Goal: Information Seeking & Learning: Learn about a topic

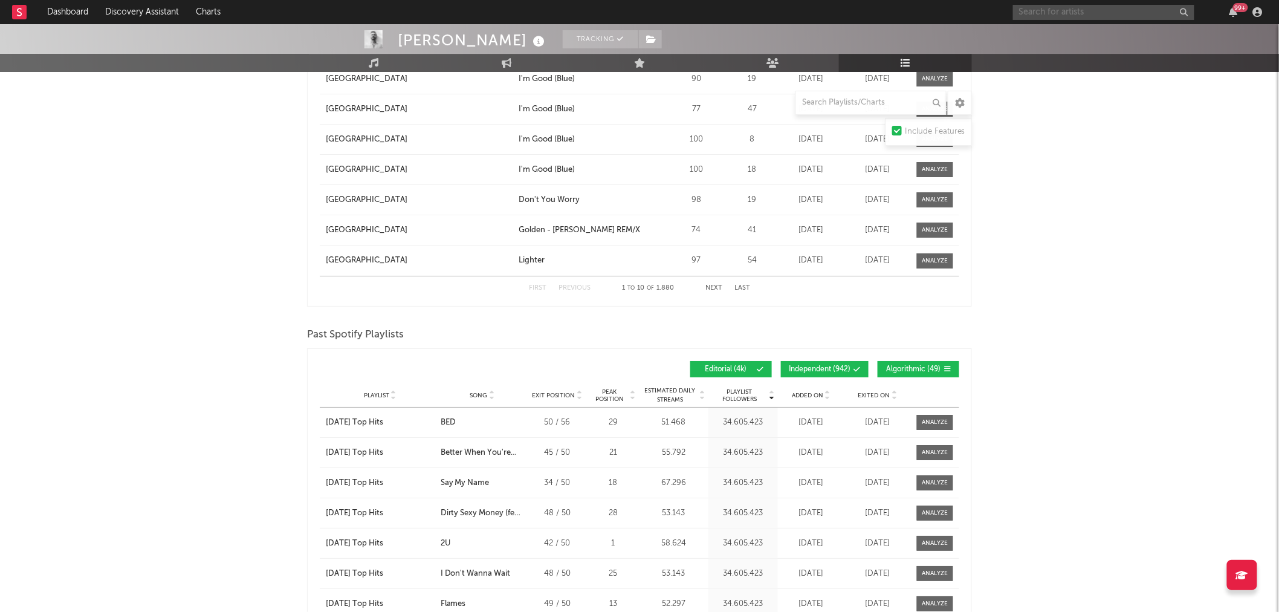
scroll to position [1648, 0]
click at [1102, 11] on input "text" at bounding box center [1103, 12] width 181 height 15
click at [1072, 10] on input "artemas" at bounding box center [1103, 12] width 181 height 15
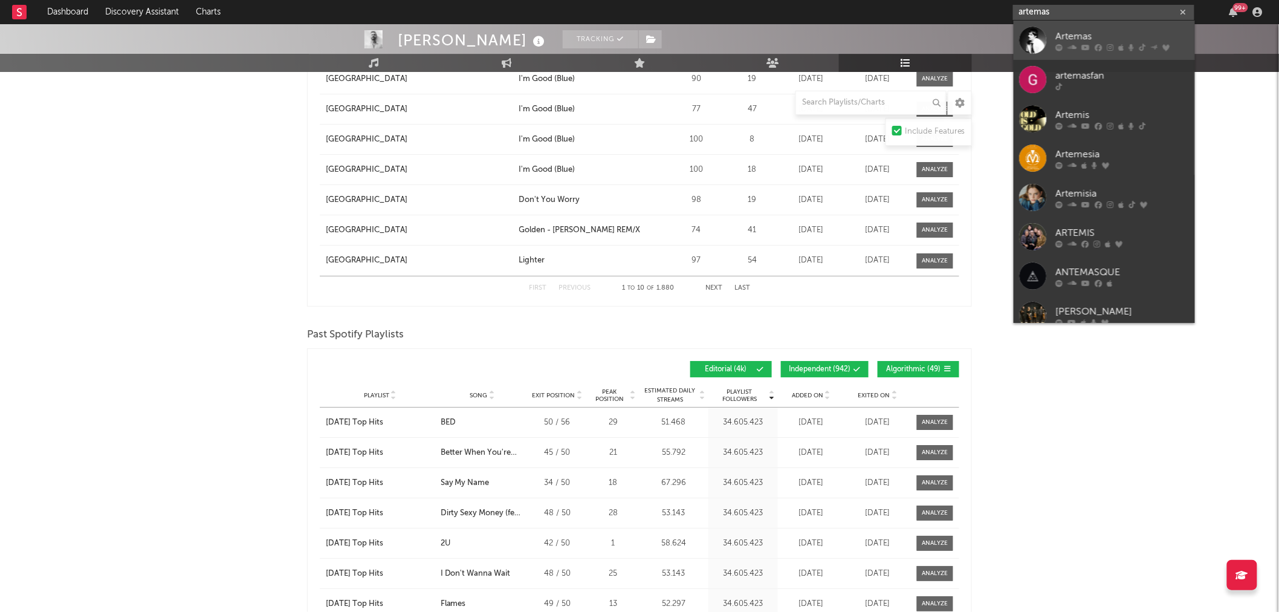
type input "artemas"
click at [1071, 33] on div "Artemas" at bounding box center [1122, 36] width 133 height 15
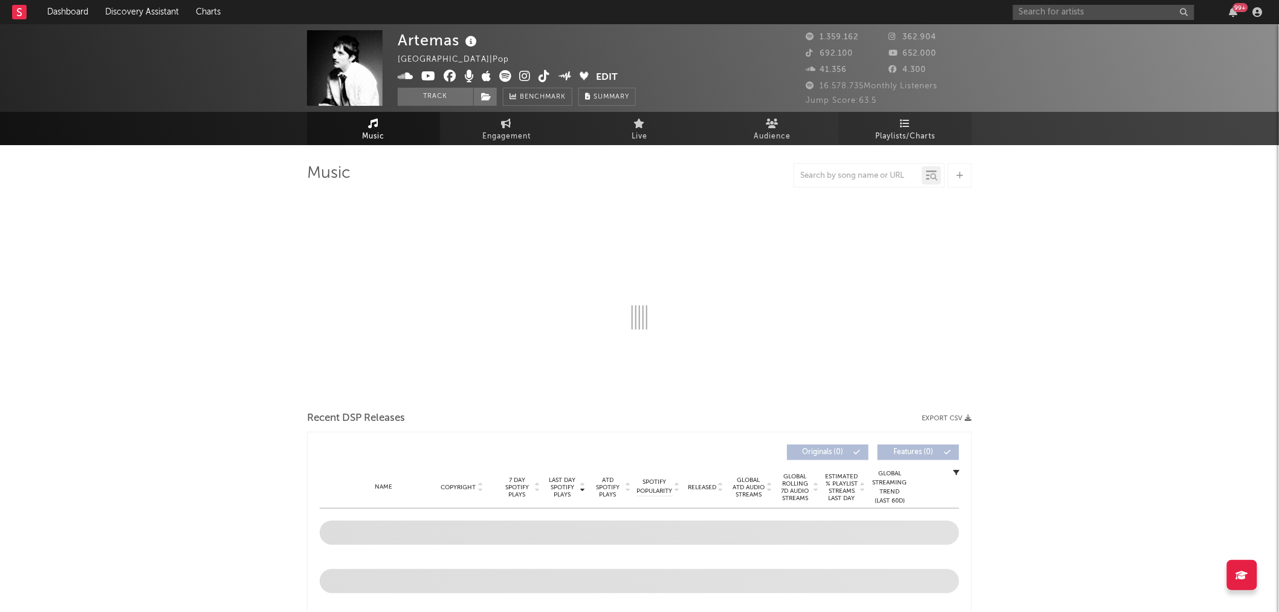
select select "6m"
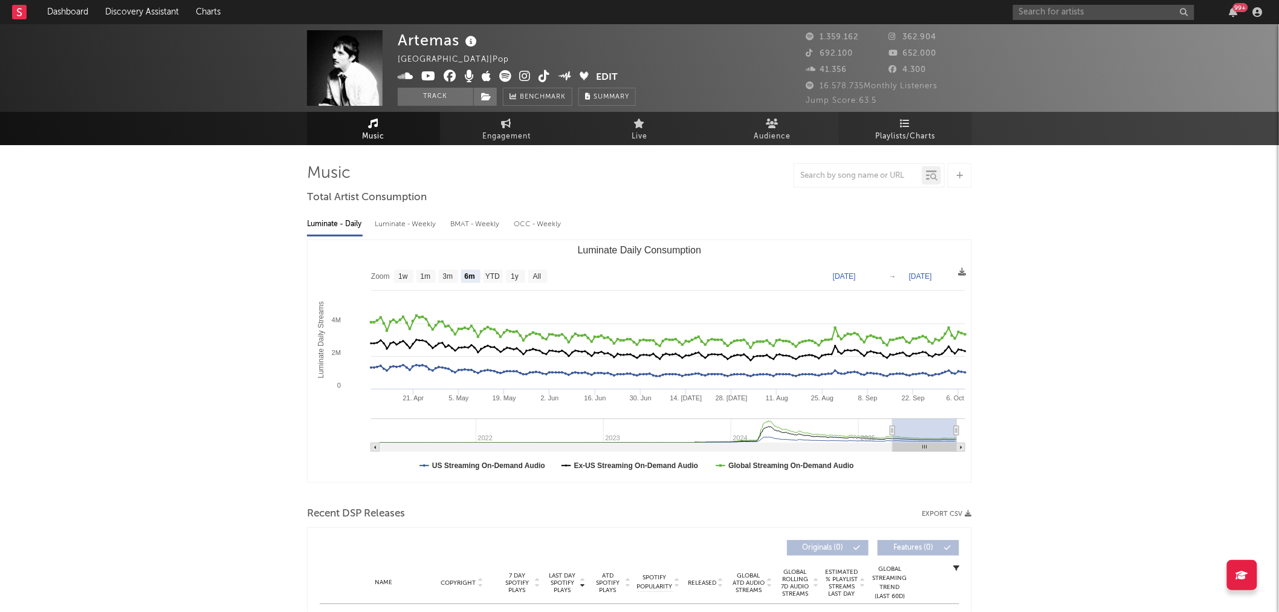
select select "6m"
click at [906, 130] on span "Playlists/Charts" at bounding box center [906, 136] width 60 height 15
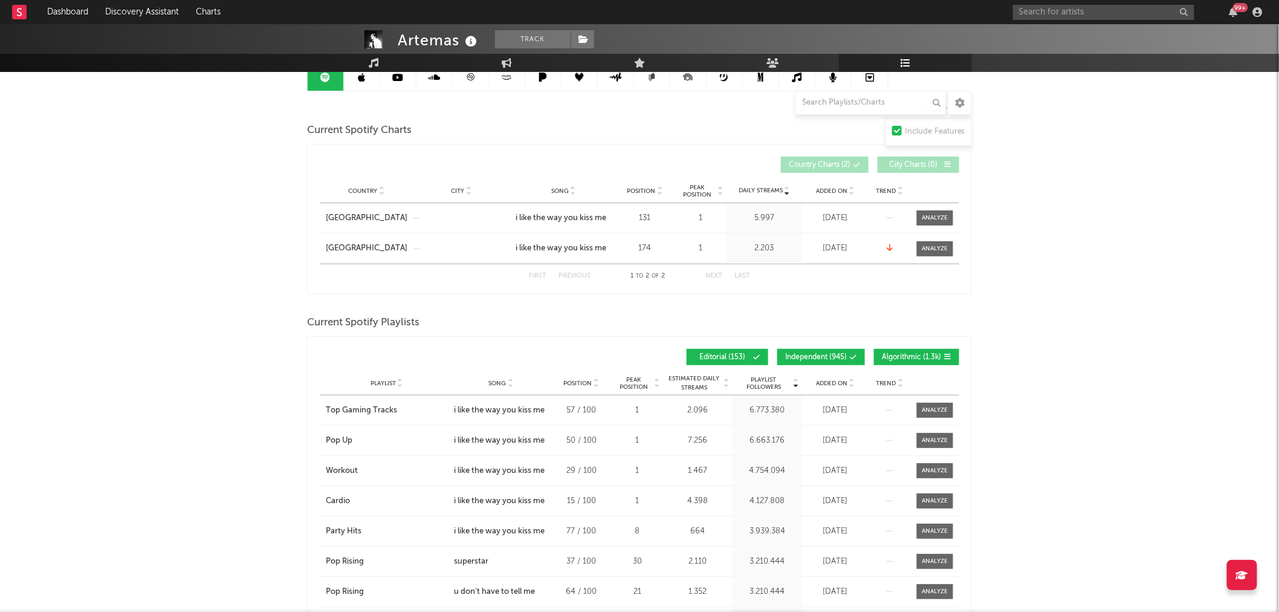
scroll to position [134, 0]
click at [907, 349] on button "Algorithmic ( 1.3k )" at bounding box center [916, 355] width 85 height 16
click at [818, 357] on span "Independent ( 945 )" at bounding box center [816, 355] width 62 height 7
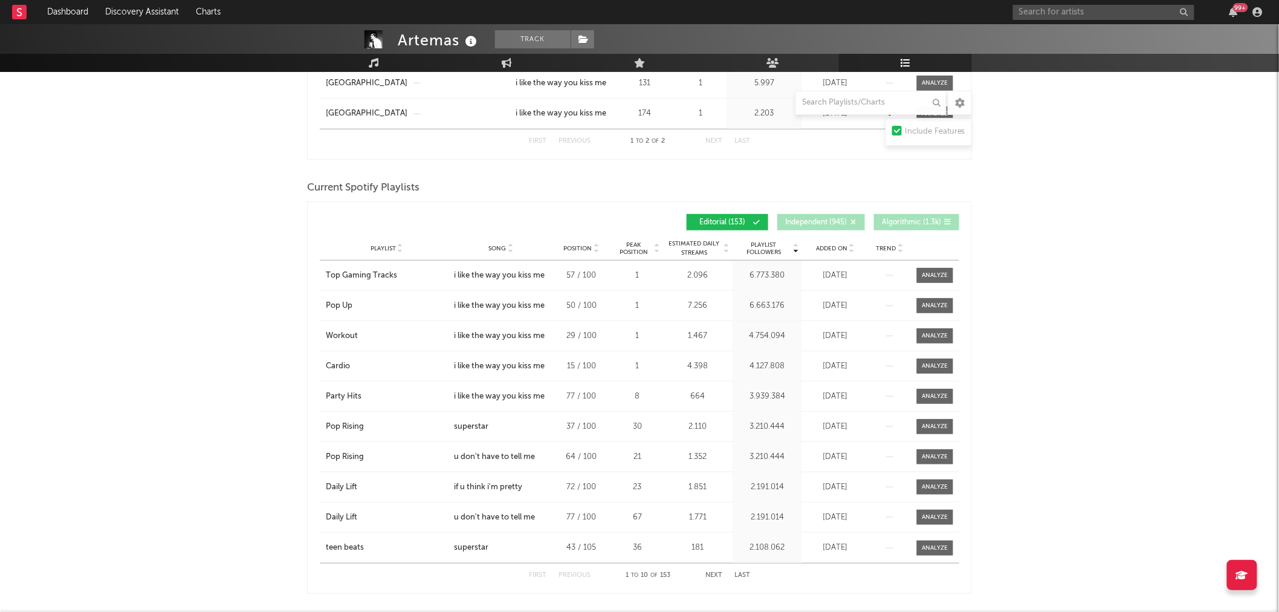
scroll to position [268, 0]
click at [355, 426] on div "Pop Rising" at bounding box center [345, 426] width 38 height 12
click at [504, 247] on span "Song" at bounding box center [498, 247] width 18 height 7
click at [502, 239] on div "Playlist City Song Position Peak Position Estimated Daily Streams Playlist Foll…" at bounding box center [639, 248] width 639 height 24
click at [500, 251] on span "Song" at bounding box center [498, 247] width 18 height 7
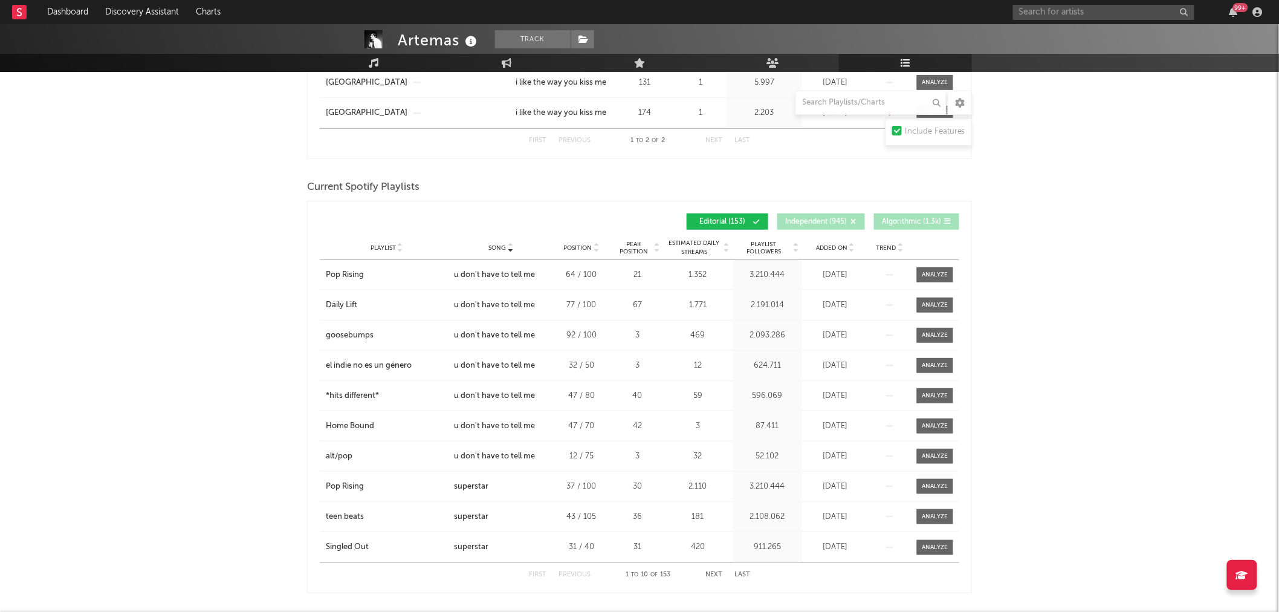
click at [712, 577] on button "Next" at bounding box center [713, 574] width 17 height 7
click at [715, 573] on button "Next" at bounding box center [713, 574] width 17 height 7
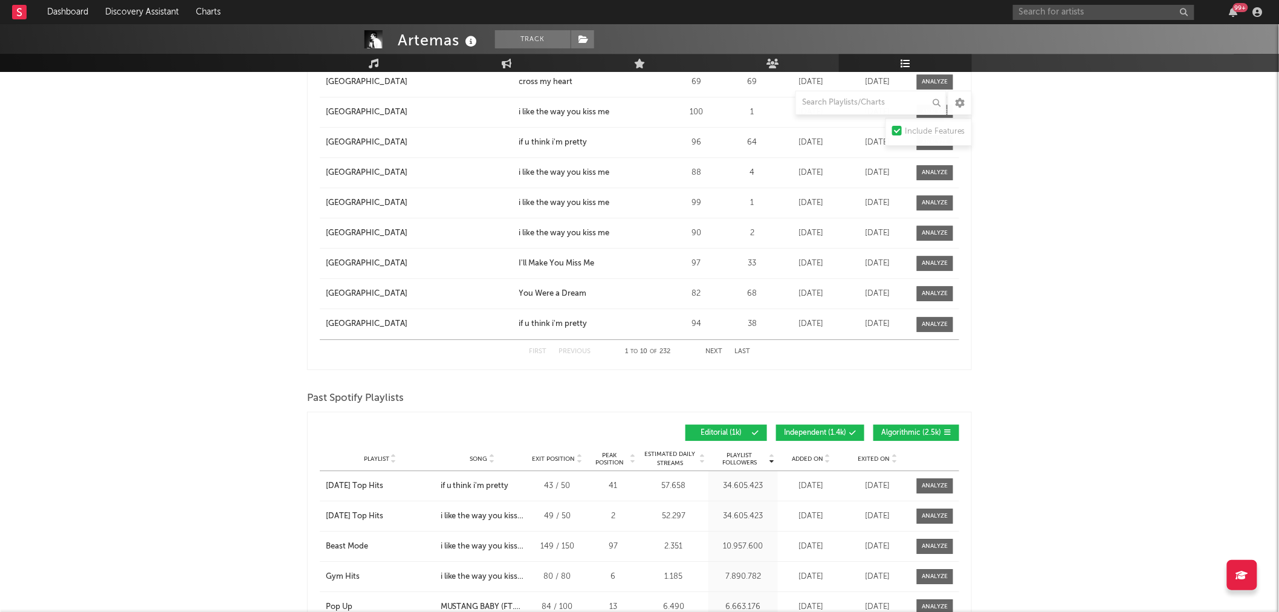
scroll to position [1477, 0]
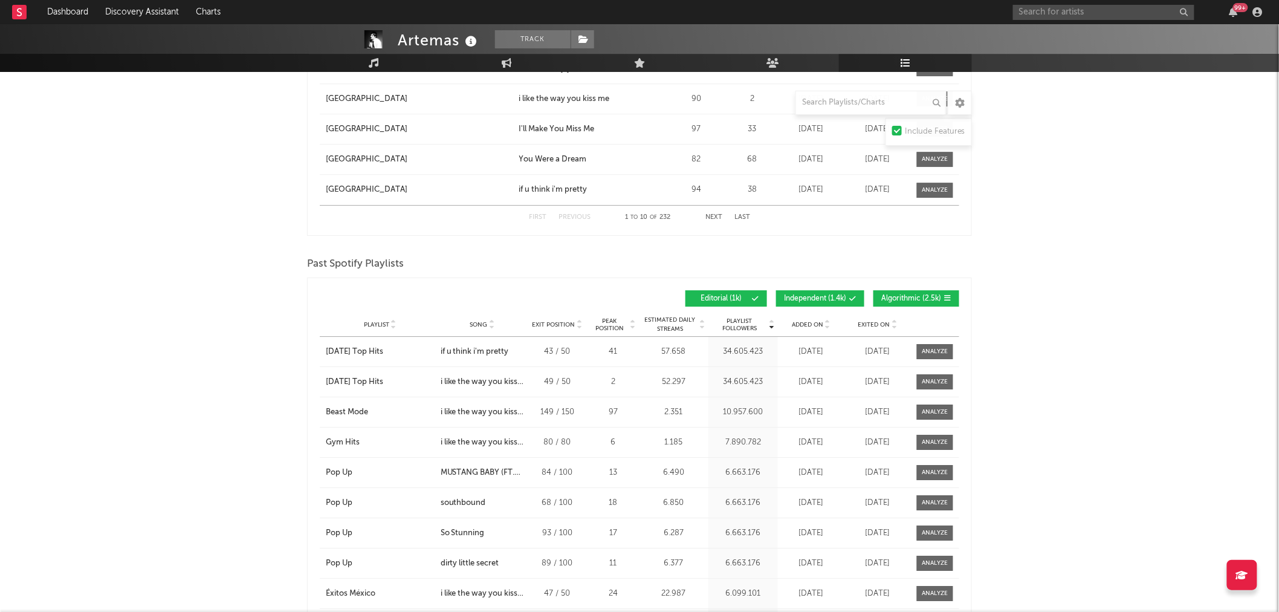
drag, startPoint x: 927, startPoint y: 300, endPoint x: 920, endPoint y: 300, distance: 6.6
click at [927, 300] on span "Algorithmic ( 2.5k )" at bounding box center [911, 298] width 60 height 7
click at [840, 295] on span "Independent ( 1.4k )" at bounding box center [815, 298] width 62 height 7
click at [474, 326] on span "Song" at bounding box center [479, 324] width 18 height 7
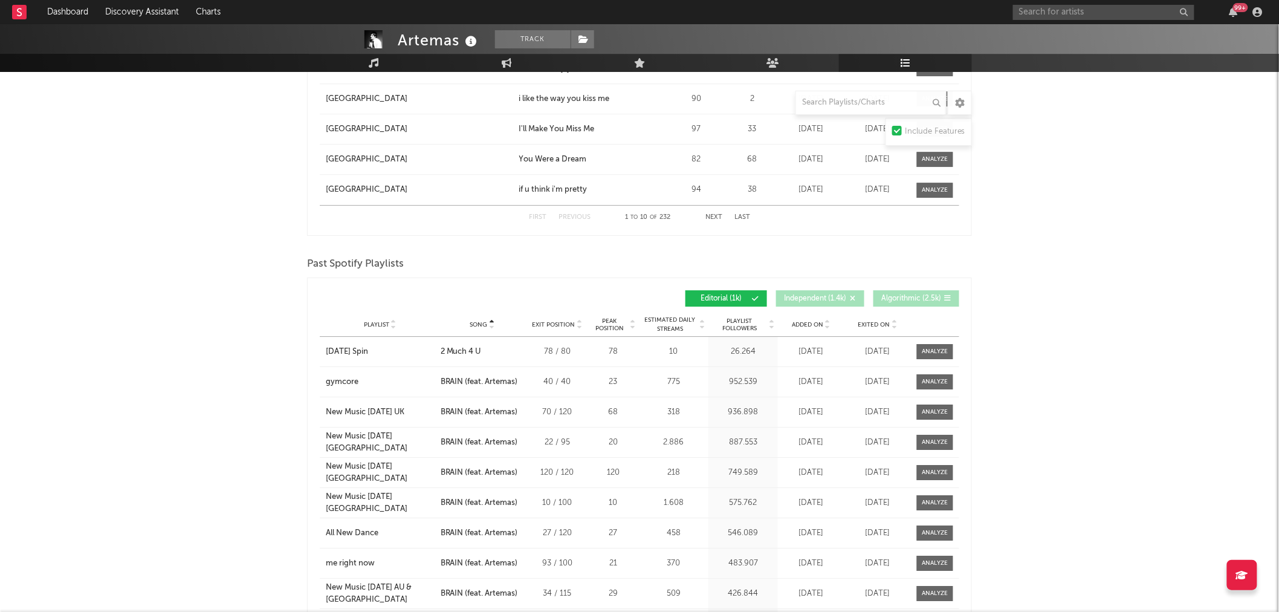
click at [484, 325] on span "Song" at bounding box center [479, 324] width 18 height 7
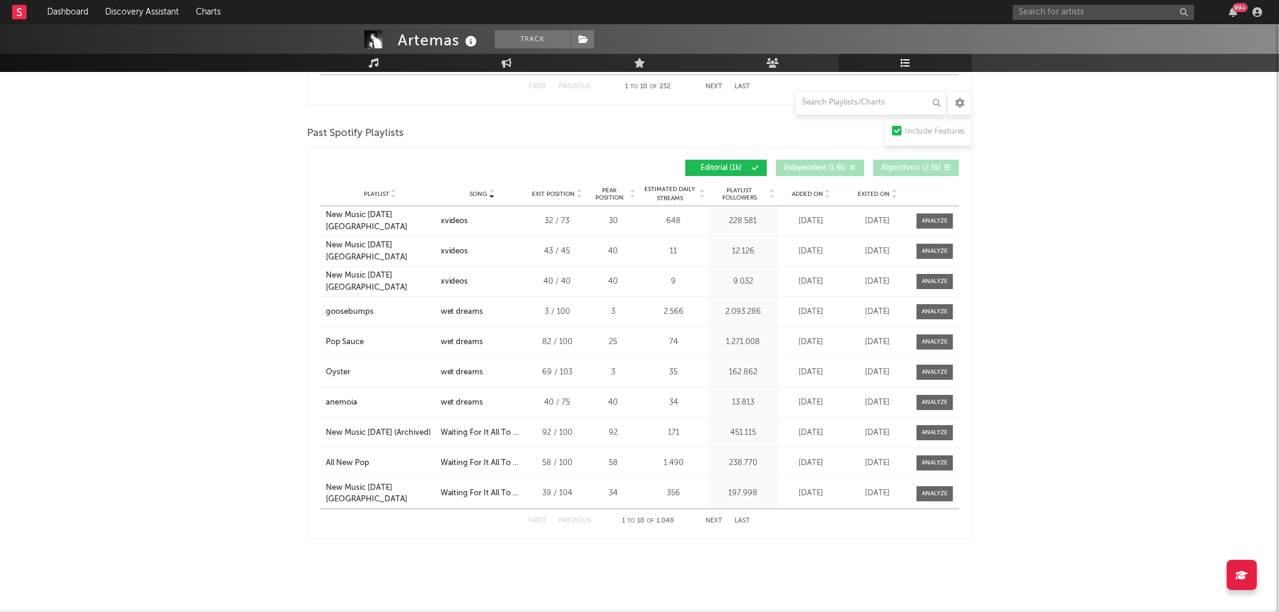
scroll to position [1608, 0]
click at [720, 520] on button "Next" at bounding box center [713, 520] width 17 height 7
click at [718, 520] on button "Next" at bounding box center [713, 520] width 17 height 7
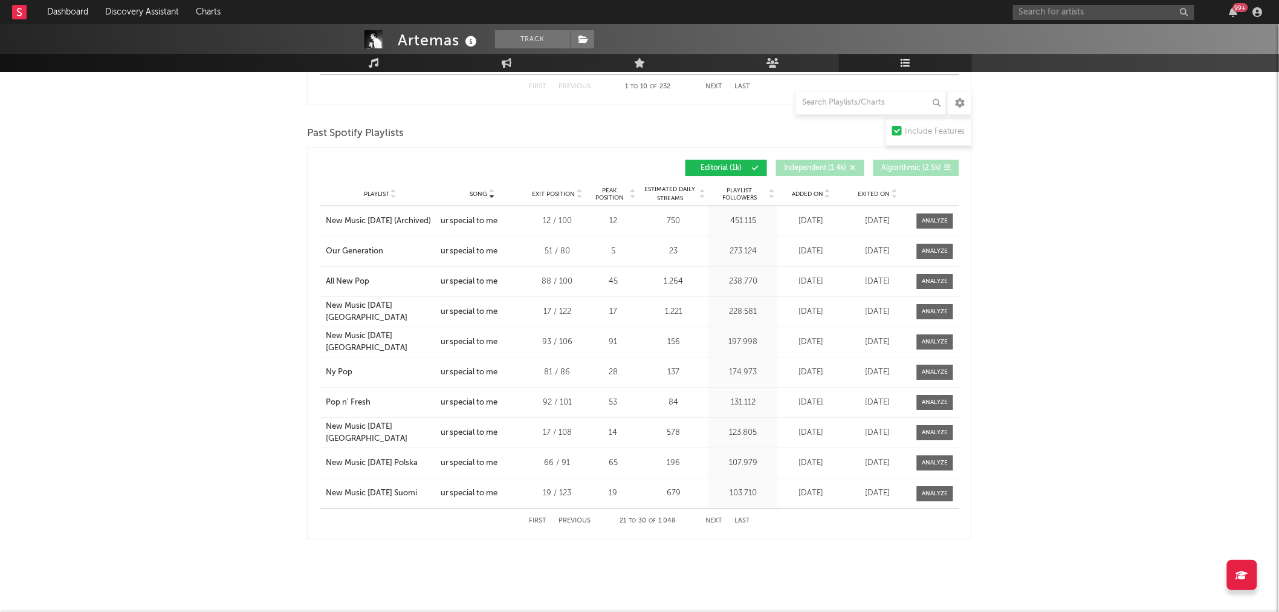
click at [718, 520] on button "Next" at bounding box center [713, 520] width 17 height 7
click at [718, 518] on button "Next" at bounding box center [713, 520] width 17 height 7
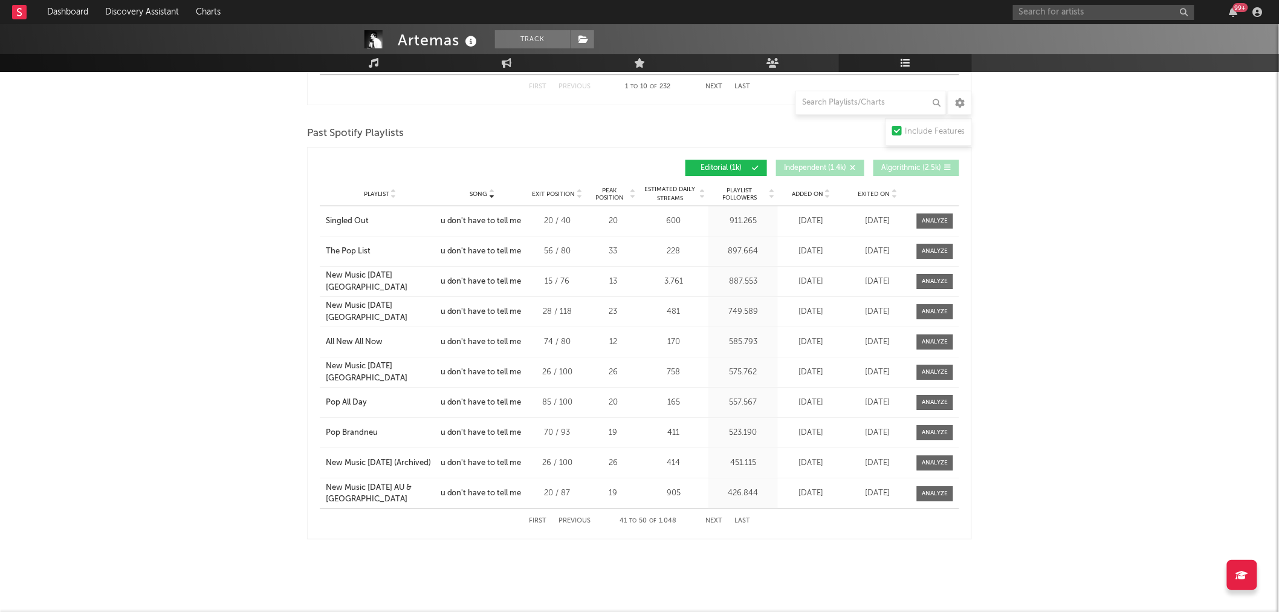
click at [718, 518] on button "Next" at bounding box center [713, 520] width 17 height 7
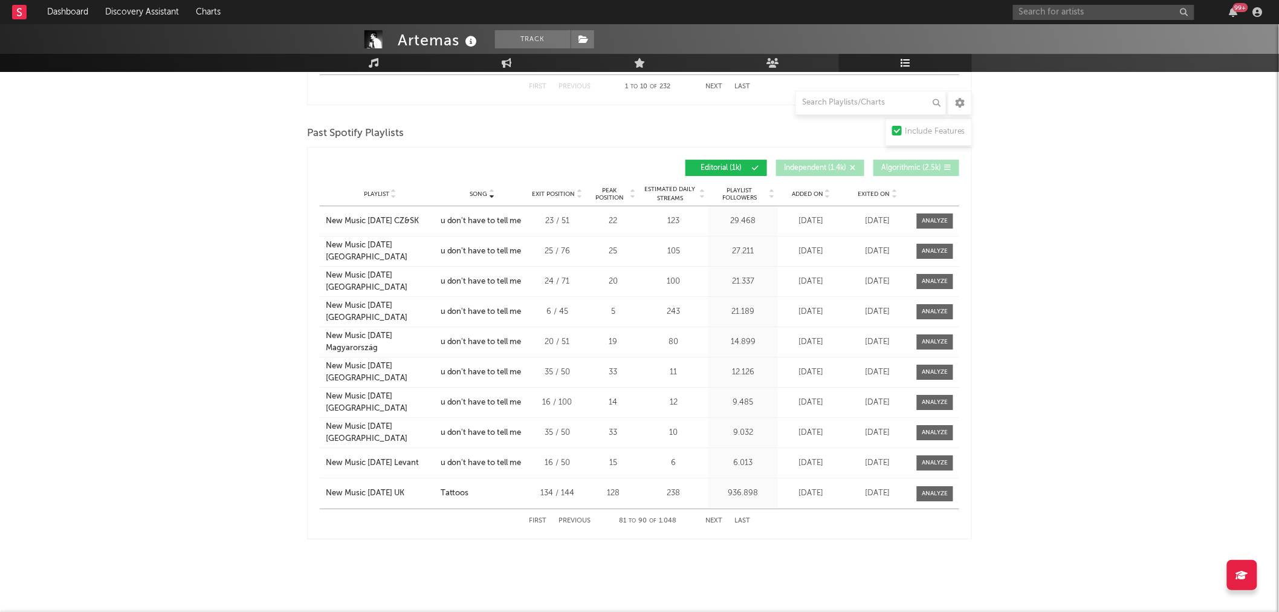
click at [718, 518] on button "Next" at bounding box center [713, 520] width 17 height 7
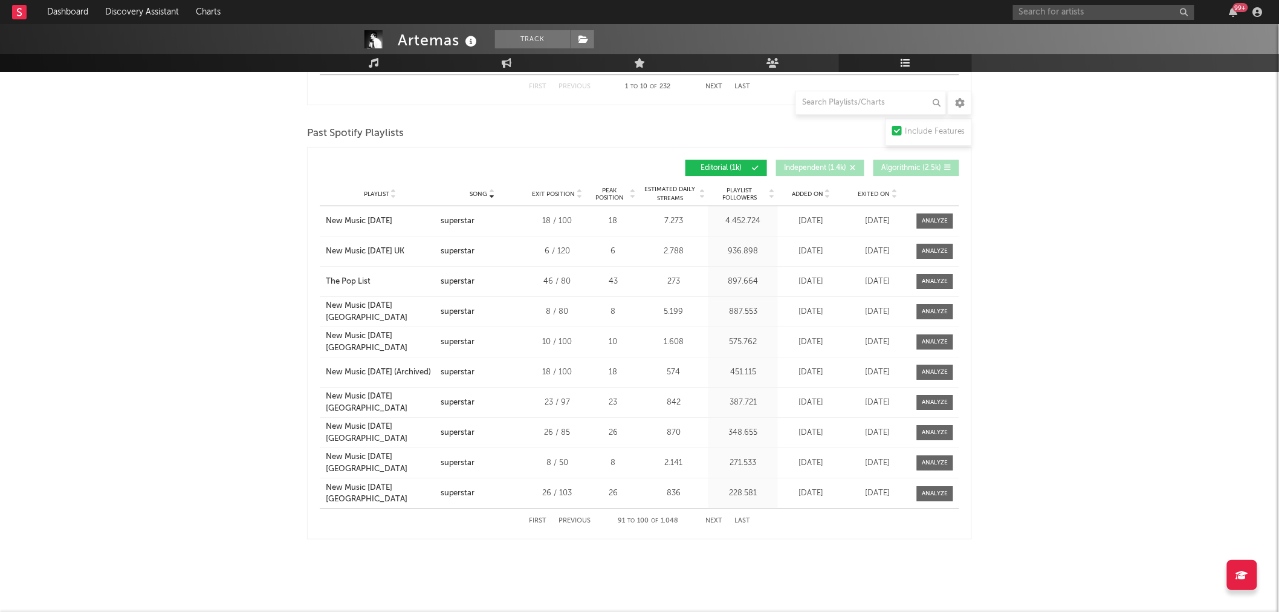
click at [709, 518] on button "Next" at bounding box center [713, 520] width 17 height 7
click at [716, 518] on button "Next" at bounding box center [713, 520] width 17 height 7
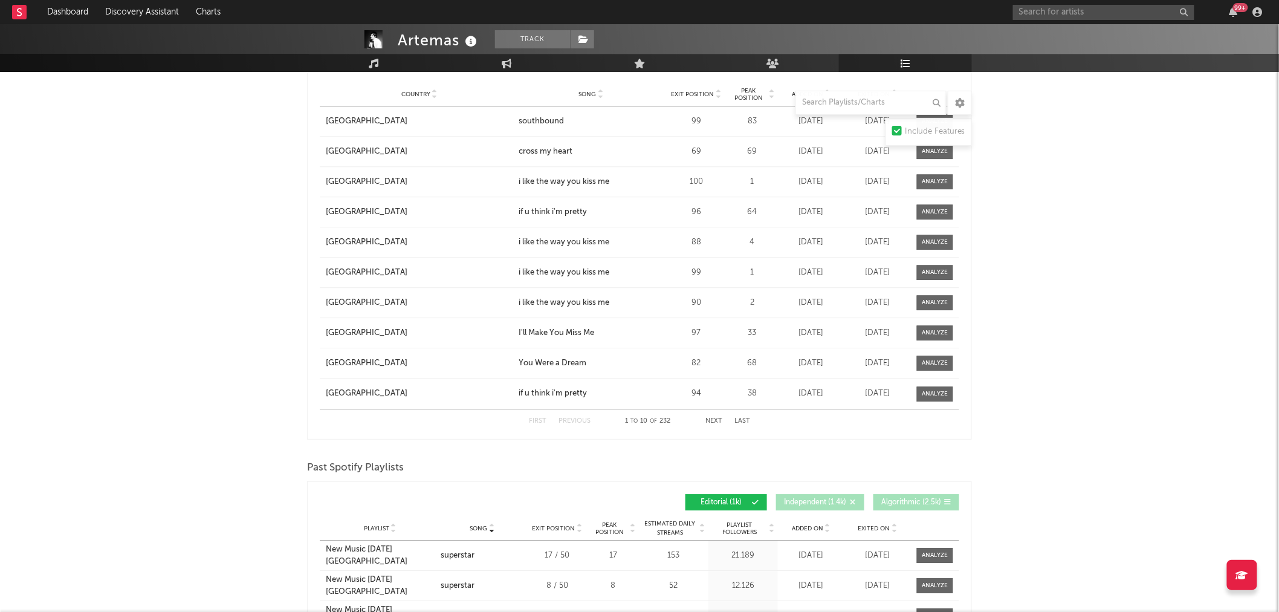
scroll to position [1272, 0]
